Goal: Task Accomplishment & Management: Manage account settings

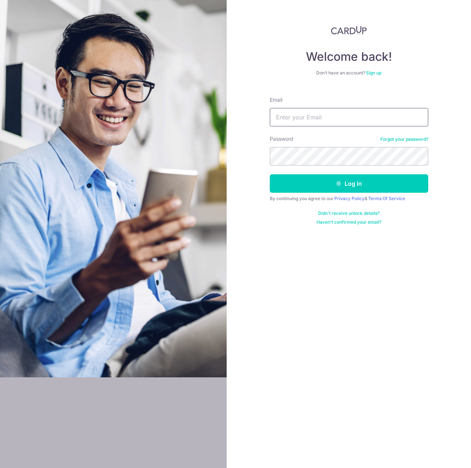
type input "theophilus_x@yahoo.com.sg"
click at [270, 174] on button "Log in" at bounding box center [349, 183] width 158 height 18
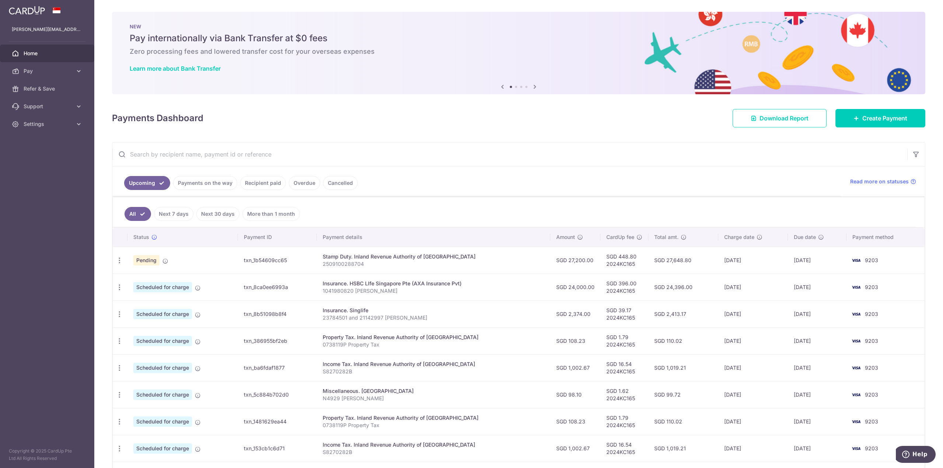
click at [471, 192] on ul "Upcoming Payments on the way Recipient paid Overdue Cancelled" at bounding box center [476, 182] width 729 height 30
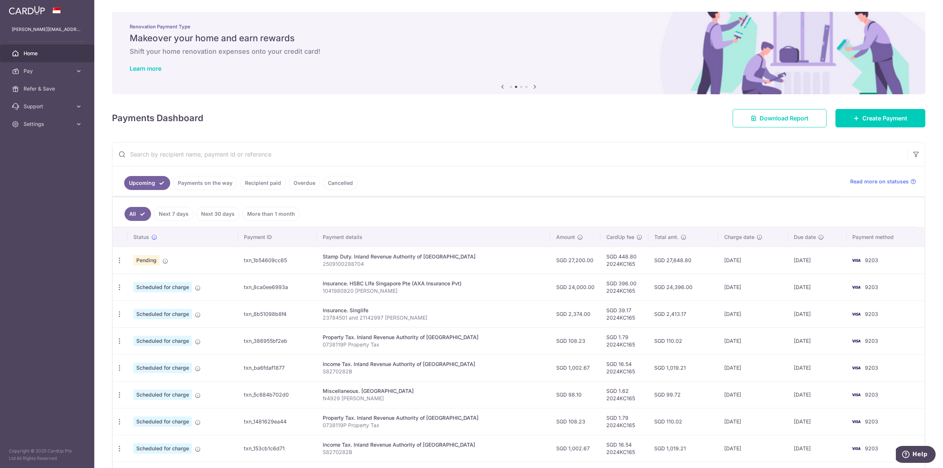
click at [439, 183] on ul "Upcoming Payments on the way Recipient paid Overdue Cancelled" at bounding box center [476, 182] width 729 height 30
click at [77, 125] on icon at bounding box center [78, 123] width 7 height 7
click at [35, 155] on link "Logout" at bounding box center [47, 160] width 94 height 18
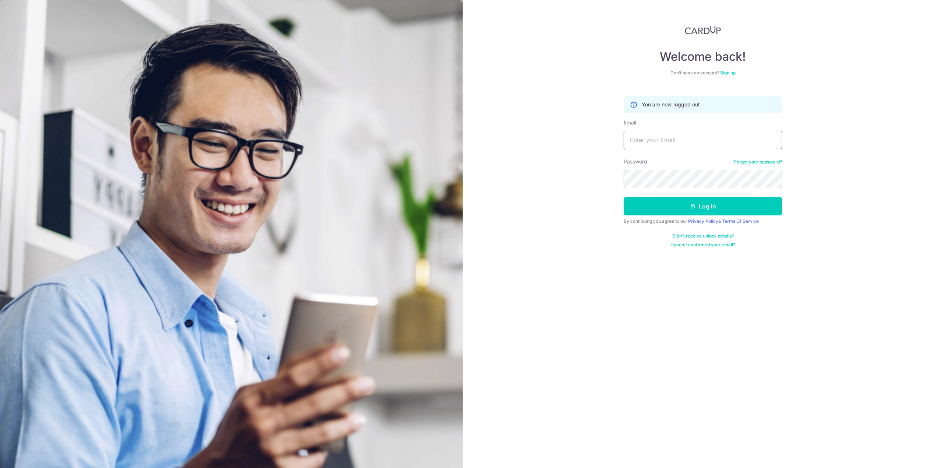
click at [670, 137] on input "Email" at bounding box center [703, 140] width 158 height 18
type input "[EMAIL_ADDRESS][DOMAIN_NAME]"
click at [624, 197] on button "Log in" at bounding box center [703, 206] width 158 height 18
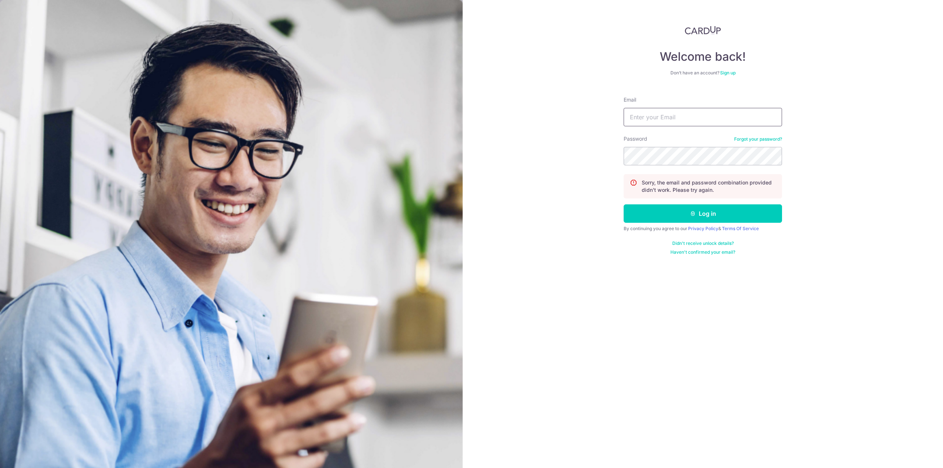
click at [686, 120] on input "Email" at bounding box center [703, 117] width 158 height 18
type input "[EMAIL_ADDRESS][DOMAIN_NAME]"
click at [686, 203] on form "Email dkhn88@yahoo.com Password Forgot your password? Sorry, the email and pass…" at bounding box center [703, 173] width 158 height 165
click at [687, 213] on button "Log in" at bounding box center [703, 214] width 158 height 18
